Goal: Check status

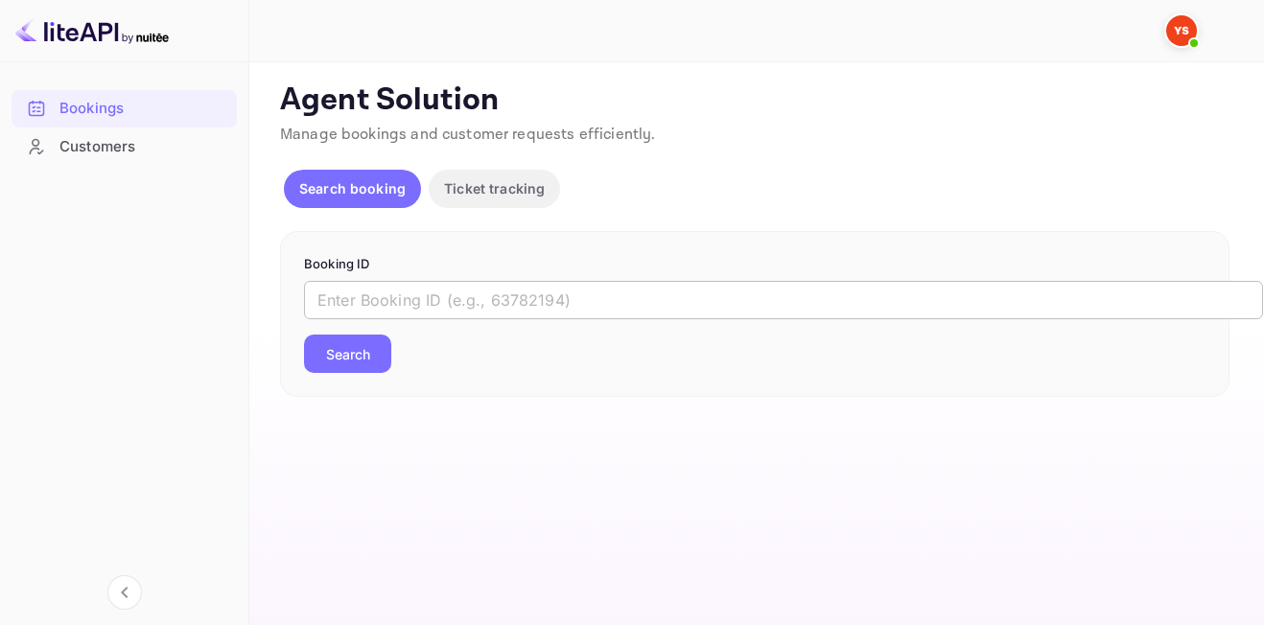
click at [365, 294] on input "text" at bounding box center [783, 300] width 959 height 38
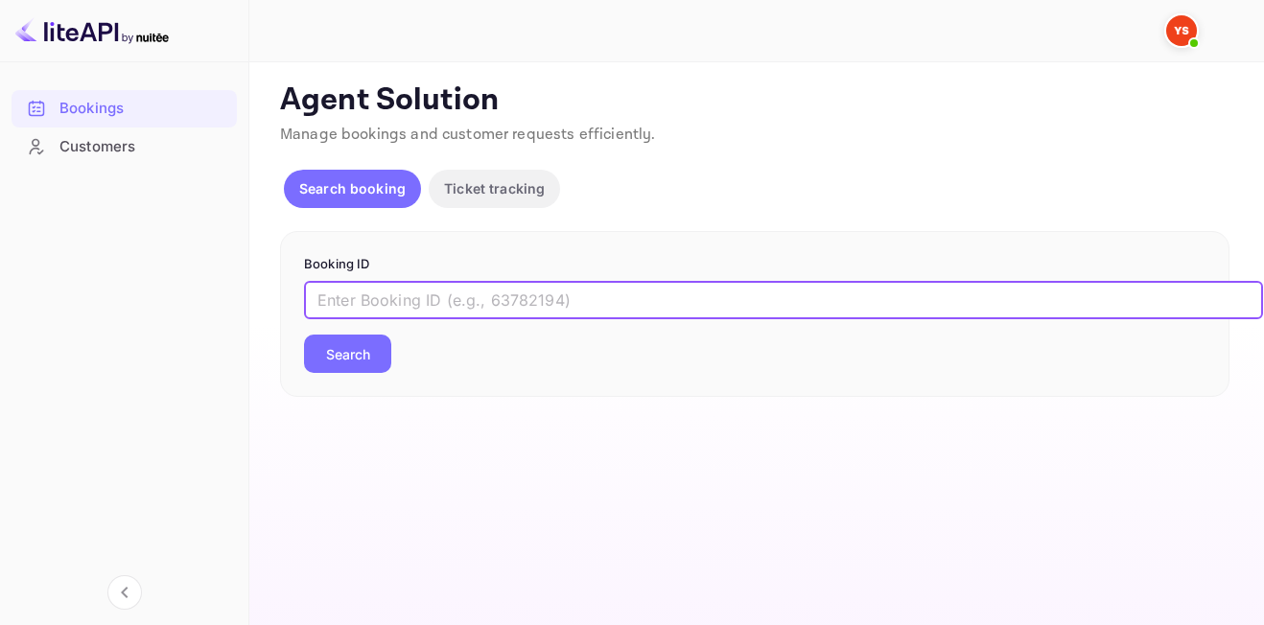
paste input "9825777"
type input "9825777"
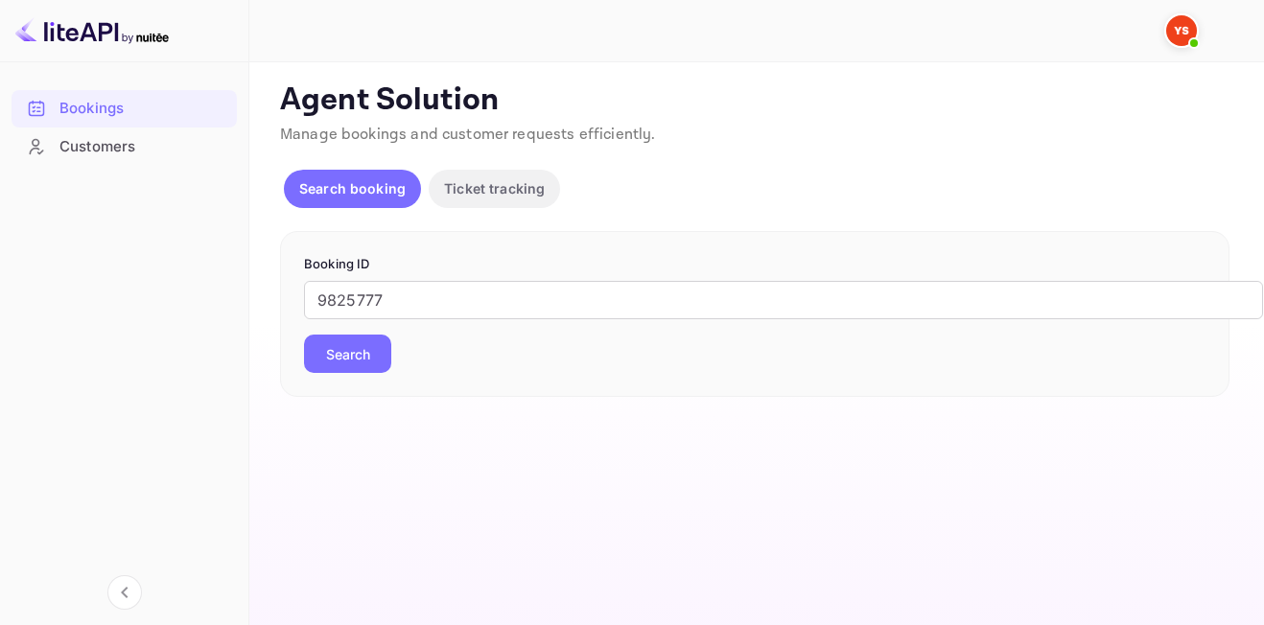
click at [360, 348] on button "Search" at bounding box center [347, 354] width 87 height 38
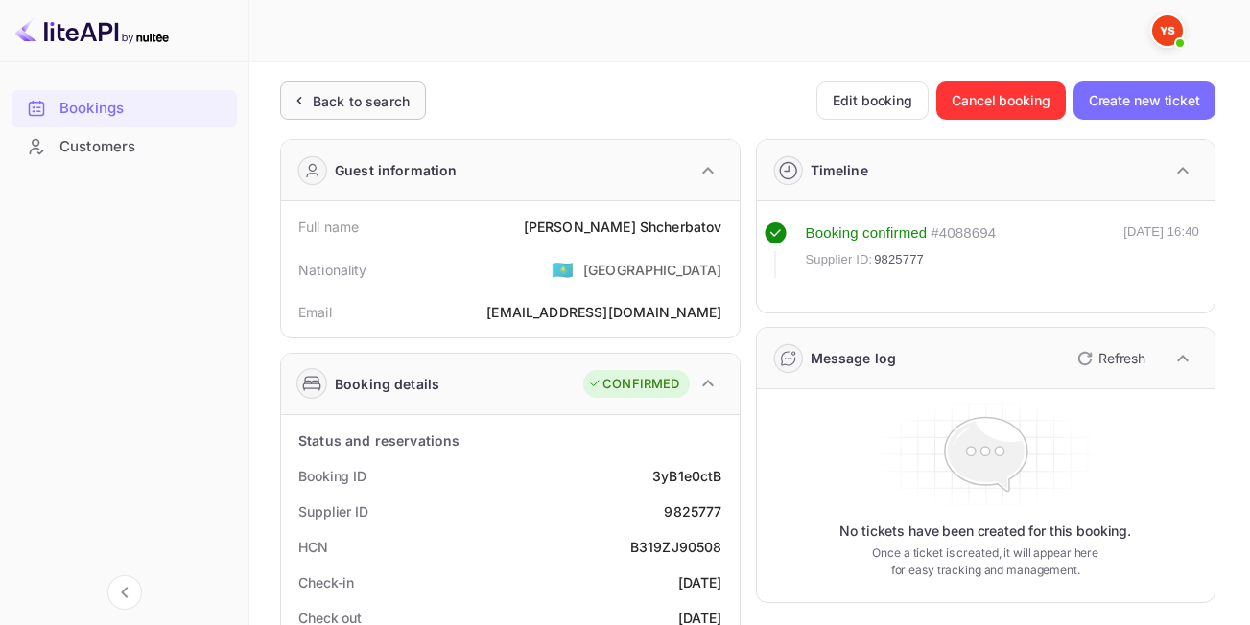
click at [391, 104] on div "Back to search" at bounding box center [361, 101] width 97 height 20
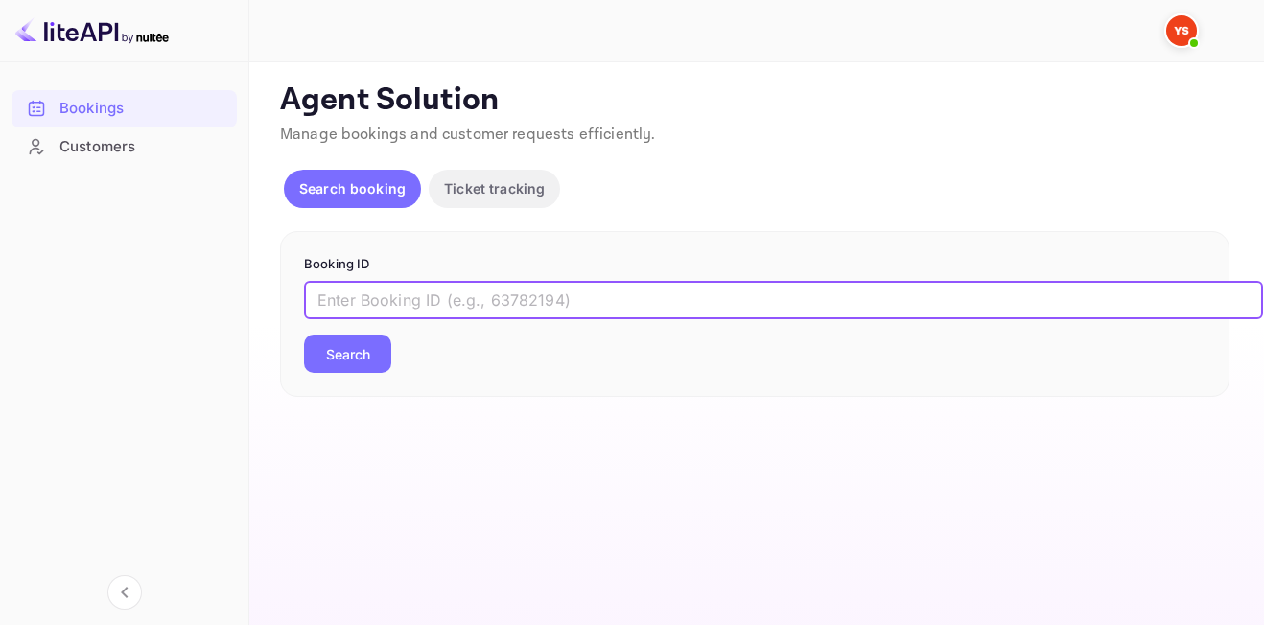
click at [526, 299] on input "text" at bounding box center [783, 300] width 959 height 38
paste input "9818875"
type input "9818875"
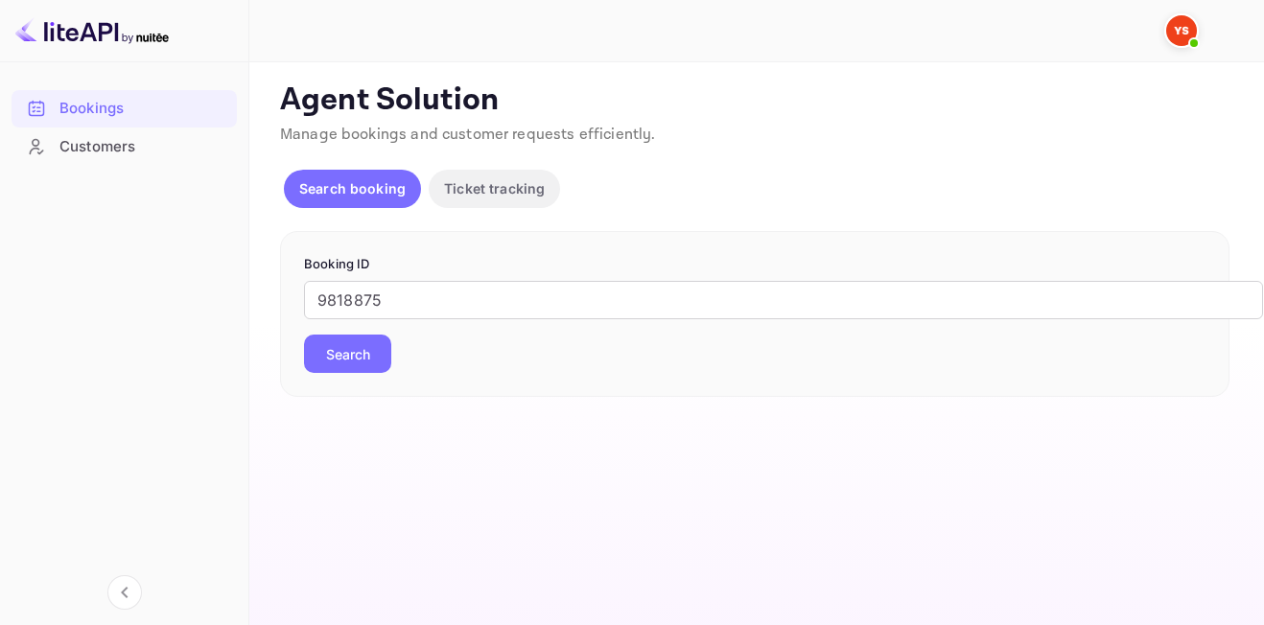
click at [364, 361] on button "Search" at bounding box center [347, 354] width 87 height 38
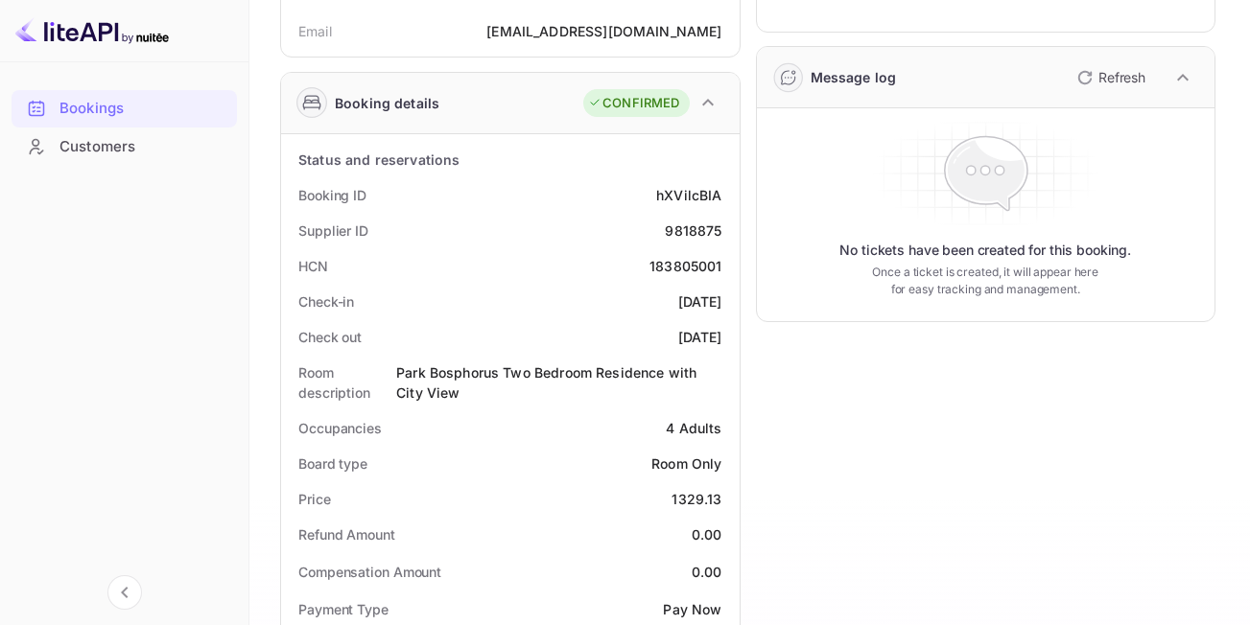
scroll to position [287, 0]
